Goal: Find specific page/section: Find specific page/section

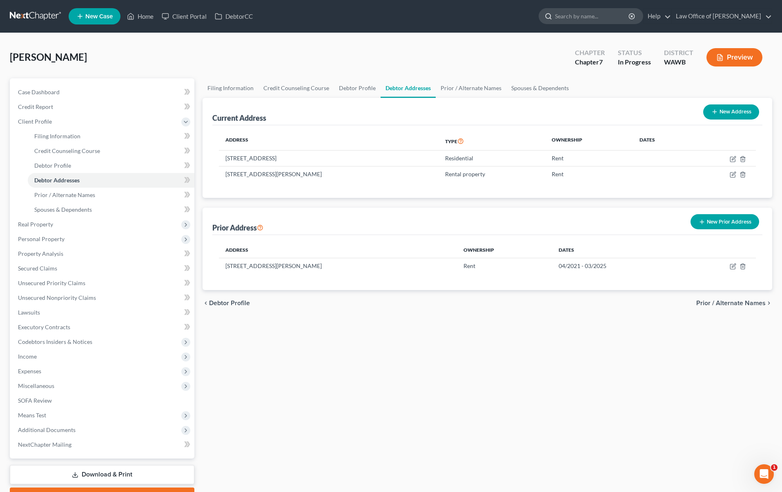
click at [617, 20] on input "search" at bounding box center [592, 16] width 75 height 15
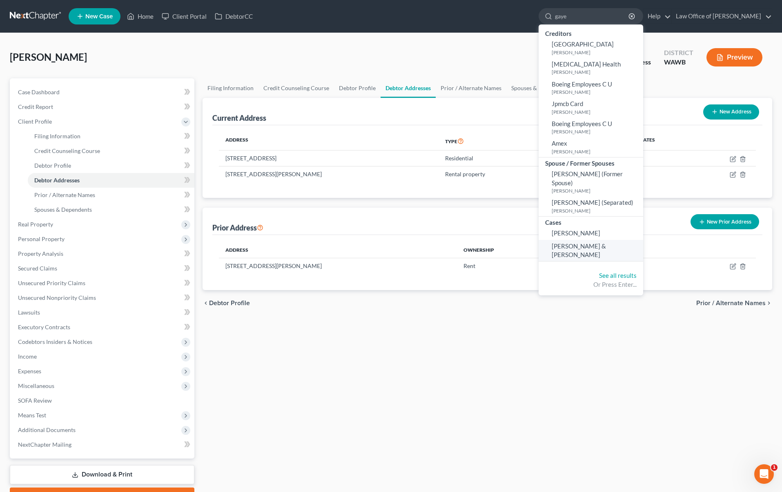
type input "gaye"
click at [590, 242] on link "[PERSON_NAME] & [PERSON_NAME]" at bounding box center [591, 251] width 105 height 22
click at [590, 243] on span "[PERSON_NAME] & [PERSON_NAME]" at bounding box center [579, 251] width 54 height 16
select select "6"
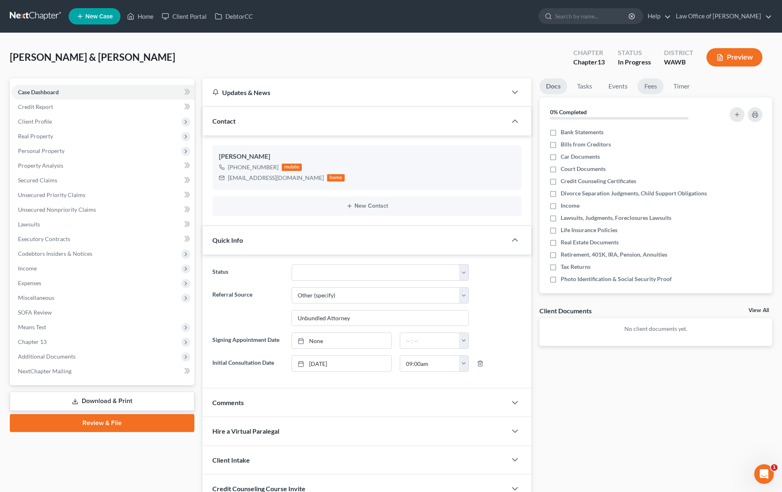
click at [648, 90] on link "Fees" at bounding box center [650, 86] width 26 height 16
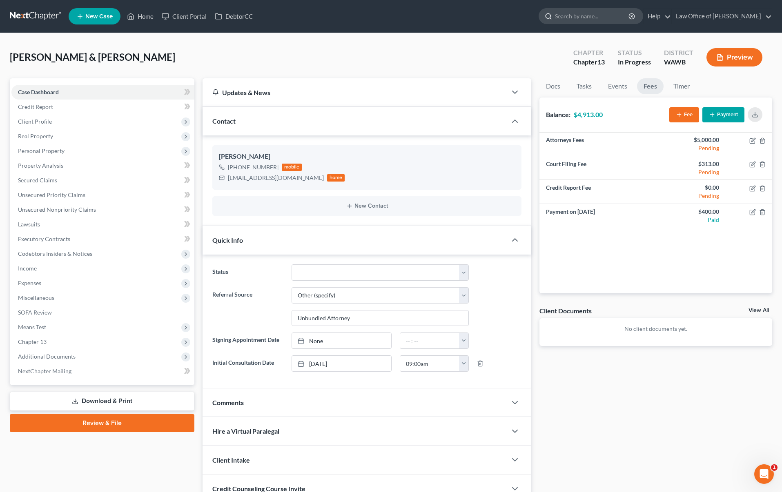
click at [597, 20] on input "search" at bounding box center [592, 16] width 75 height 15
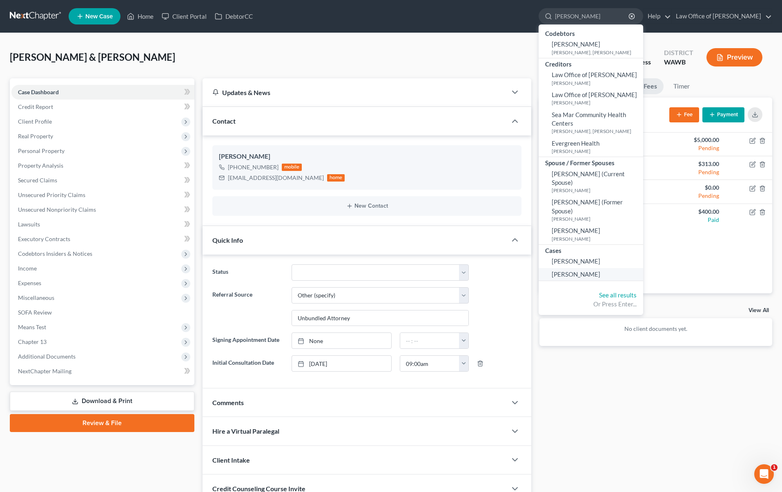
type input "[PERSON_NAME]"
click at [582, 271] on span "[PERSON_NAME]" at bounding box center [576, 274] width 49 height 7
select select "6"
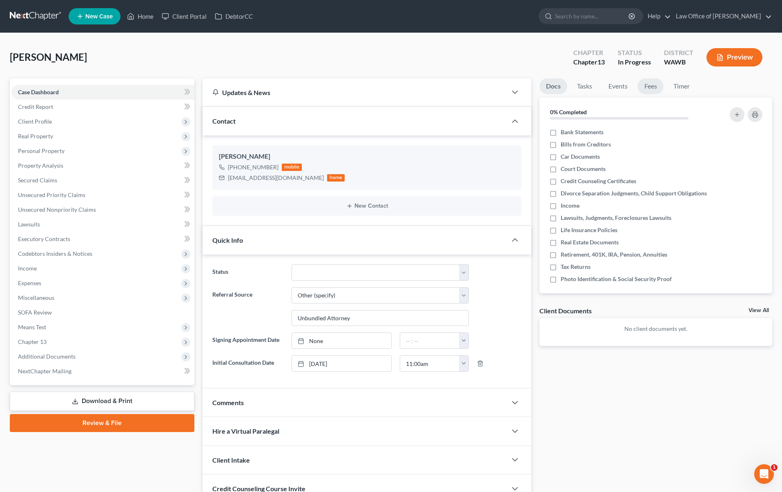
click at [649, 87] on link "Fees" at bounding box center [650, 86] width 26 height 16
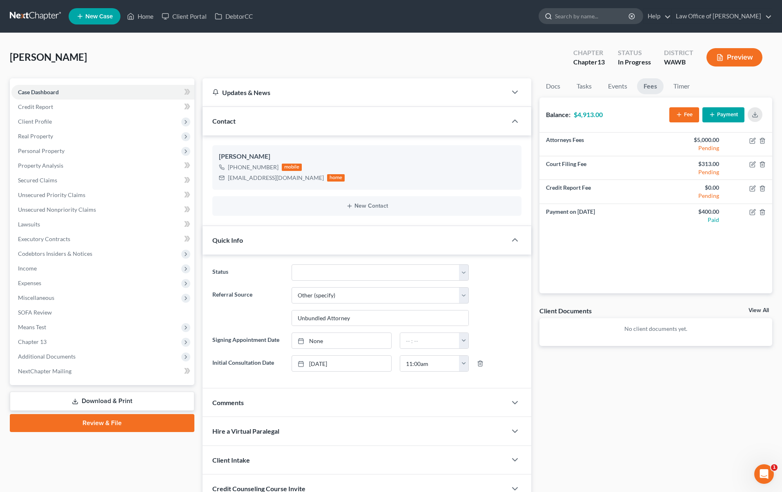
click at [629, 10] on input "search" at bounding box center [592, 16] width 75 height 15
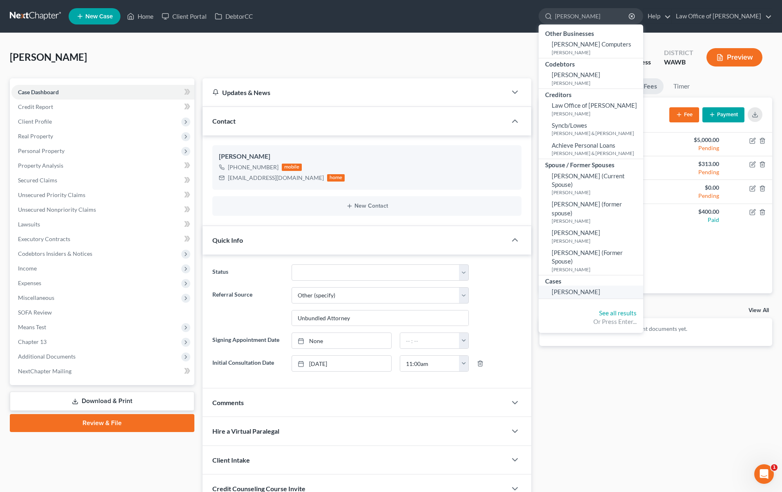
type input "[PERSON_NAME]"
click at [583, 288] on span "[PERSON_NAME]" at bounding box center [576, 291] width 49 height 7
select select "6"
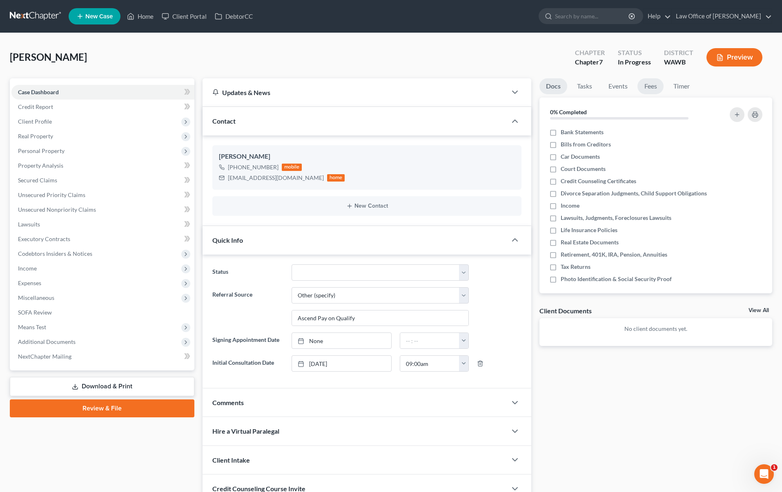
click at [652, 89] on link "Fees" at bounding box center [650, 86] width 26 height 16
